Goal: Check status: Check status

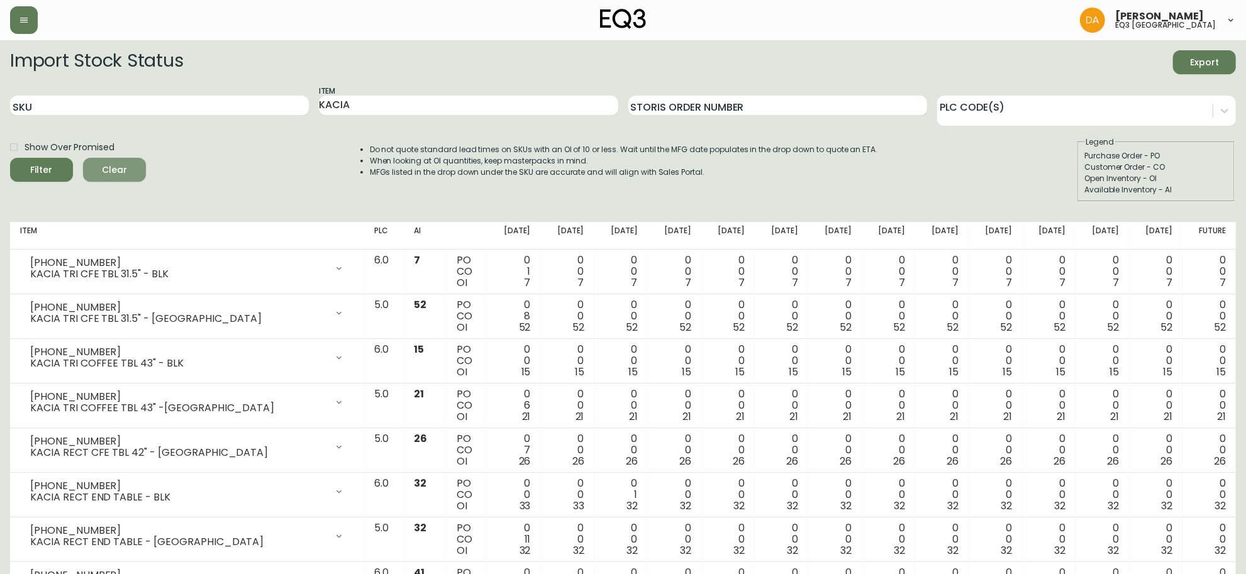
click at [133, 170] on span "Clear" at bounding box center [114, 170] width 43 height 16
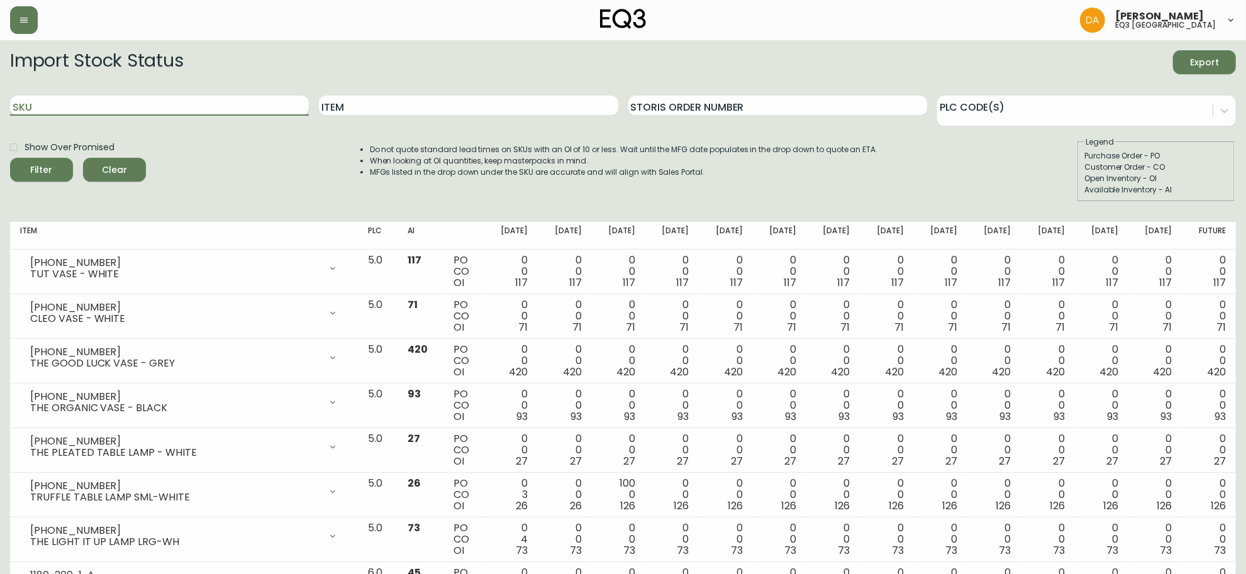
click at [179, 107] on input "SKU" at bounding box center [159, 106] width 299 height 20
paste input "[PHONE_NUMBER]"
type input "[PHONE_NUMBER]"
click at [10, 158] on button "Filter" at bounding box center [41, 170] width 63 height 24
